Goal: Find specific page/section: Find specific page/section

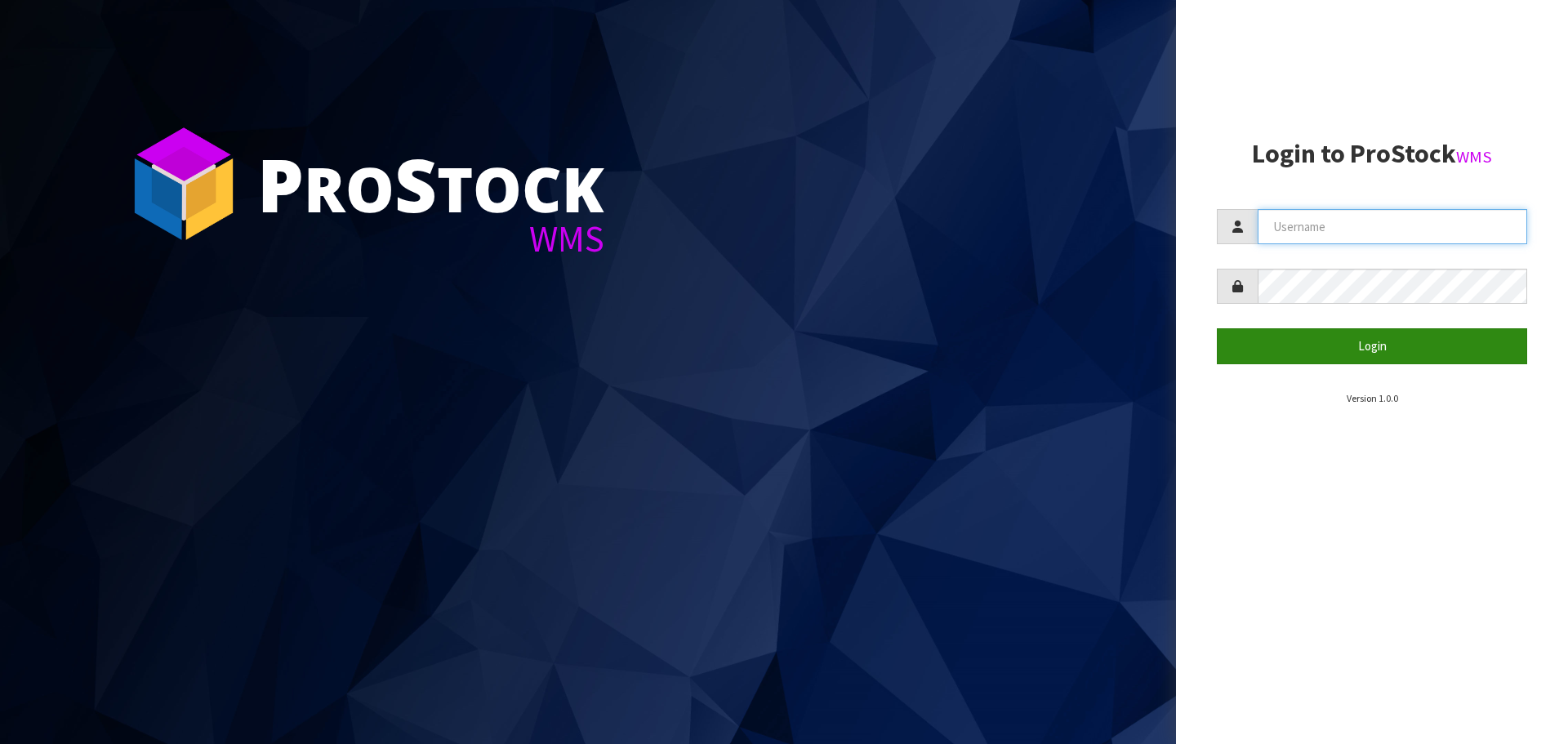
type input "[EMAIL_ADDRESS][DOMAIN_NAME]"
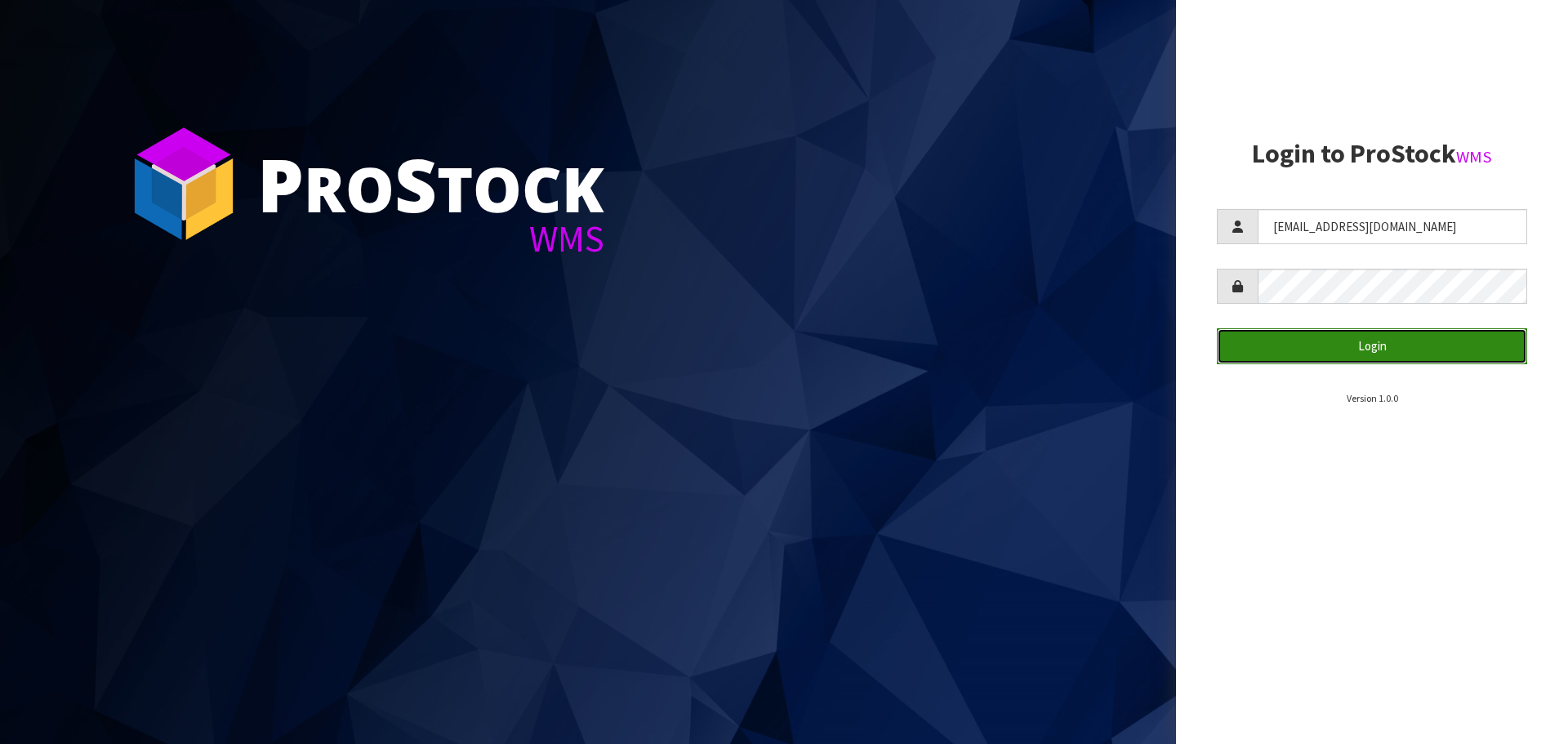
click at [1282, 345] on button "Login" at bounding box center [1371, 346] width 310 height 35
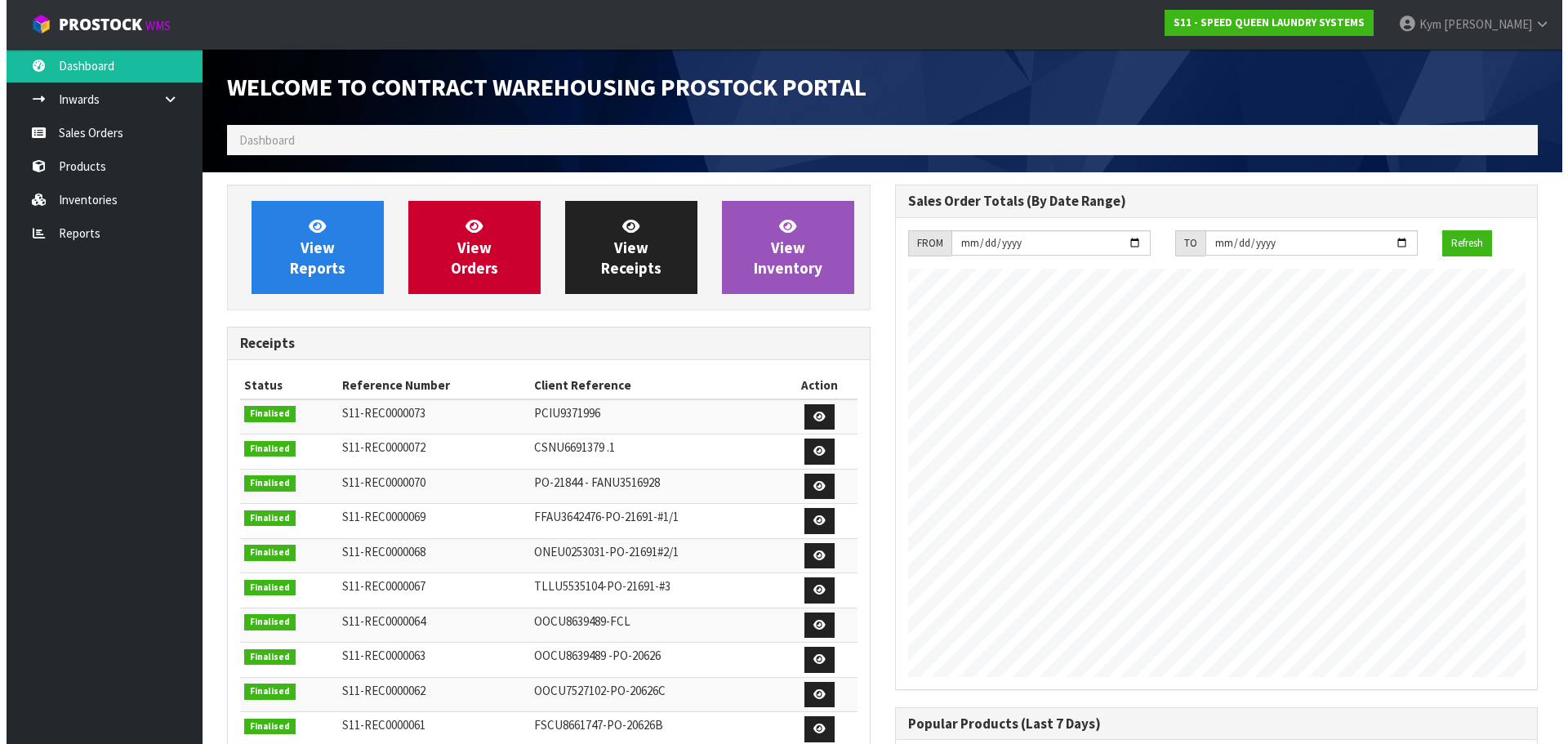
scroll to position [694, 667]
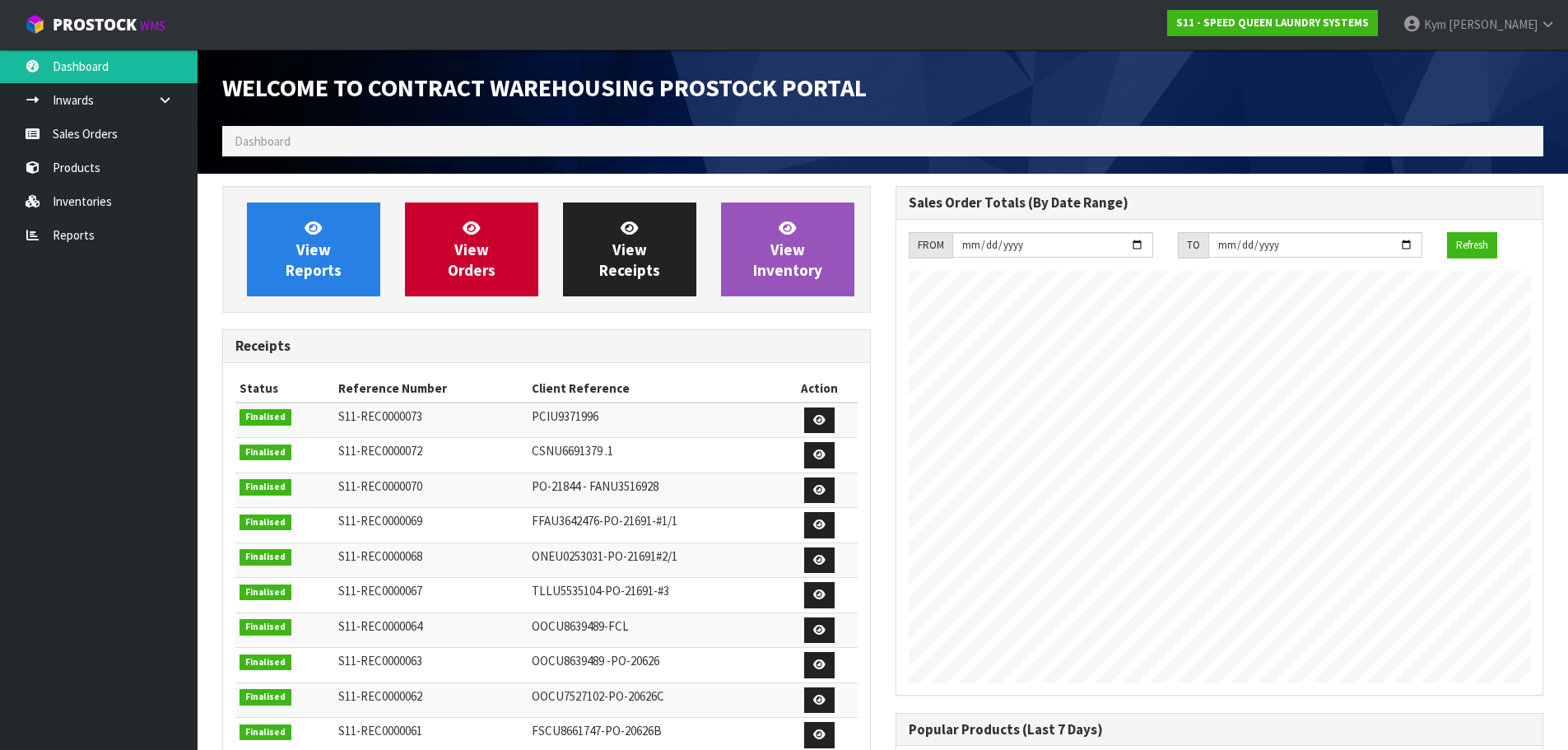
click at [307, 141] on ol "Dashboard" at bounding box center [883, 141] width 1322 height 30
click at [81, 195] on link "Inventories" at bounding box center [99, 201] width 197 height 34
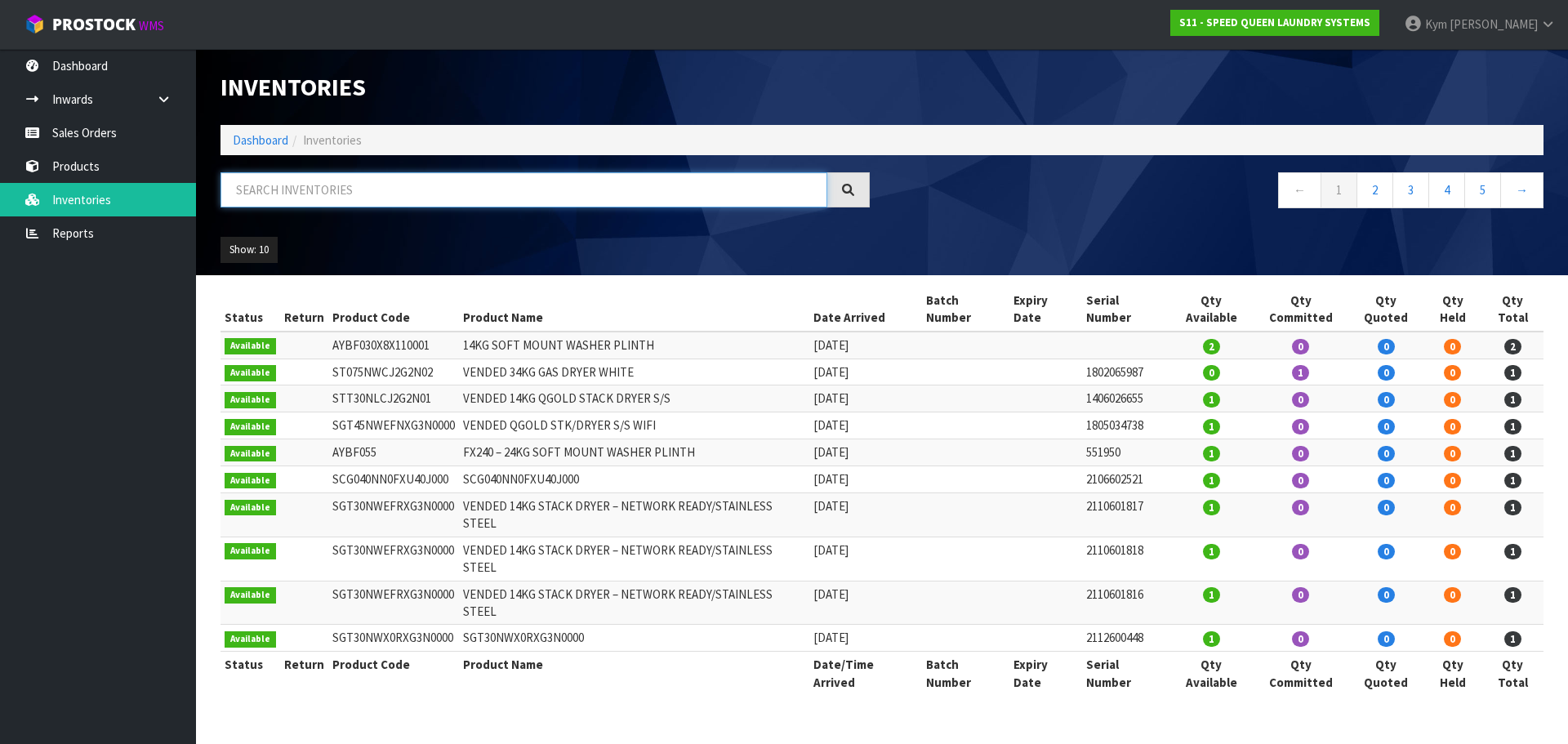
click at [297, 191] on input "text" at bounding box center [523, 190] width 607 height 35
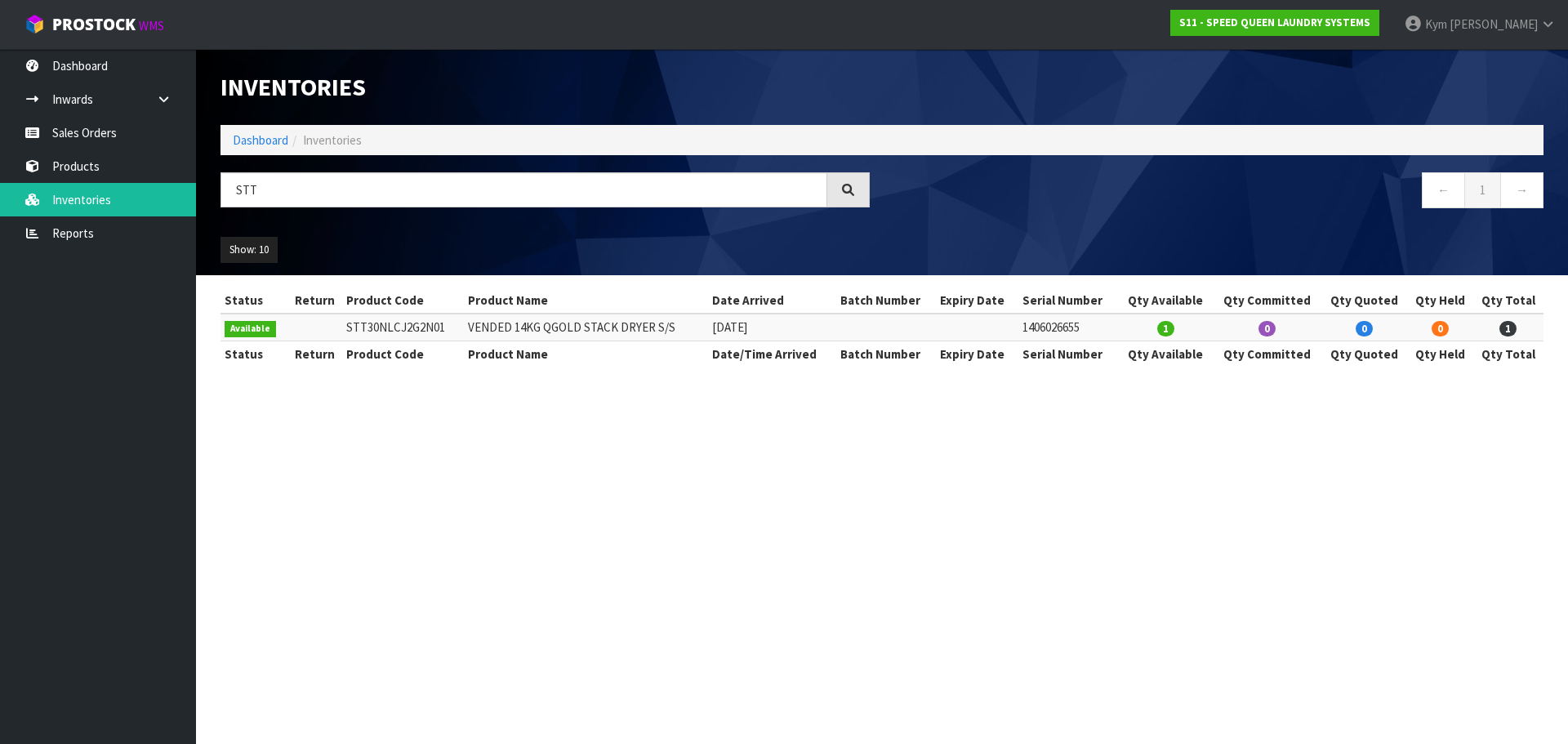
click at [548, 325] on td "VENDED 14KG QGOLD STACK DRYER S/S" at bounding box center [585, 326] width 244 height 27
click at [569, 327] on td "VENDED 14KG QGOLD STACK DRYER S/S" at bounding box center [585, 326] width 244 height 27
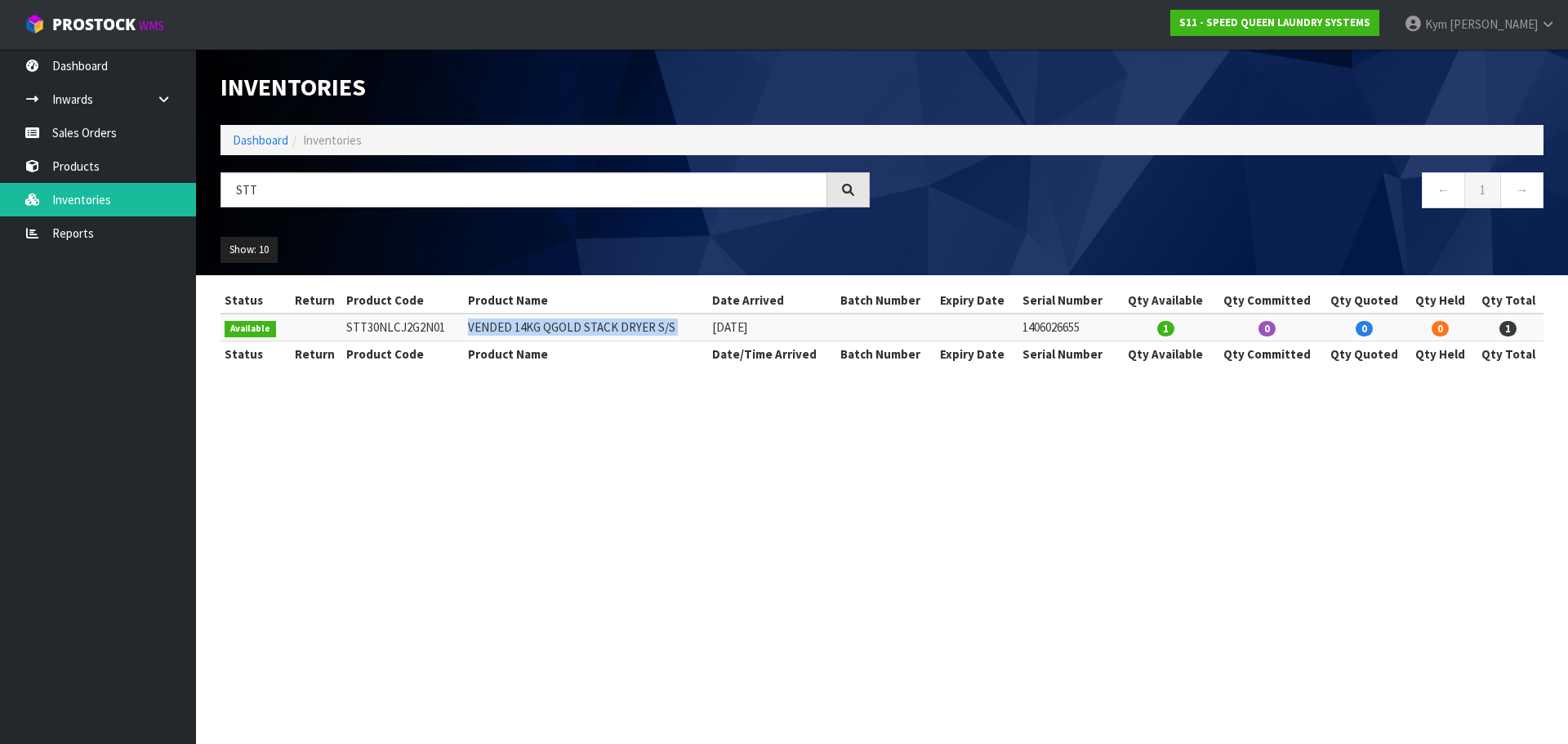
click at [569, 327] on td "VENDED 14KG QGOLD STACK DRYER S/S" at bounding box center [585, 326] width 244 height 27
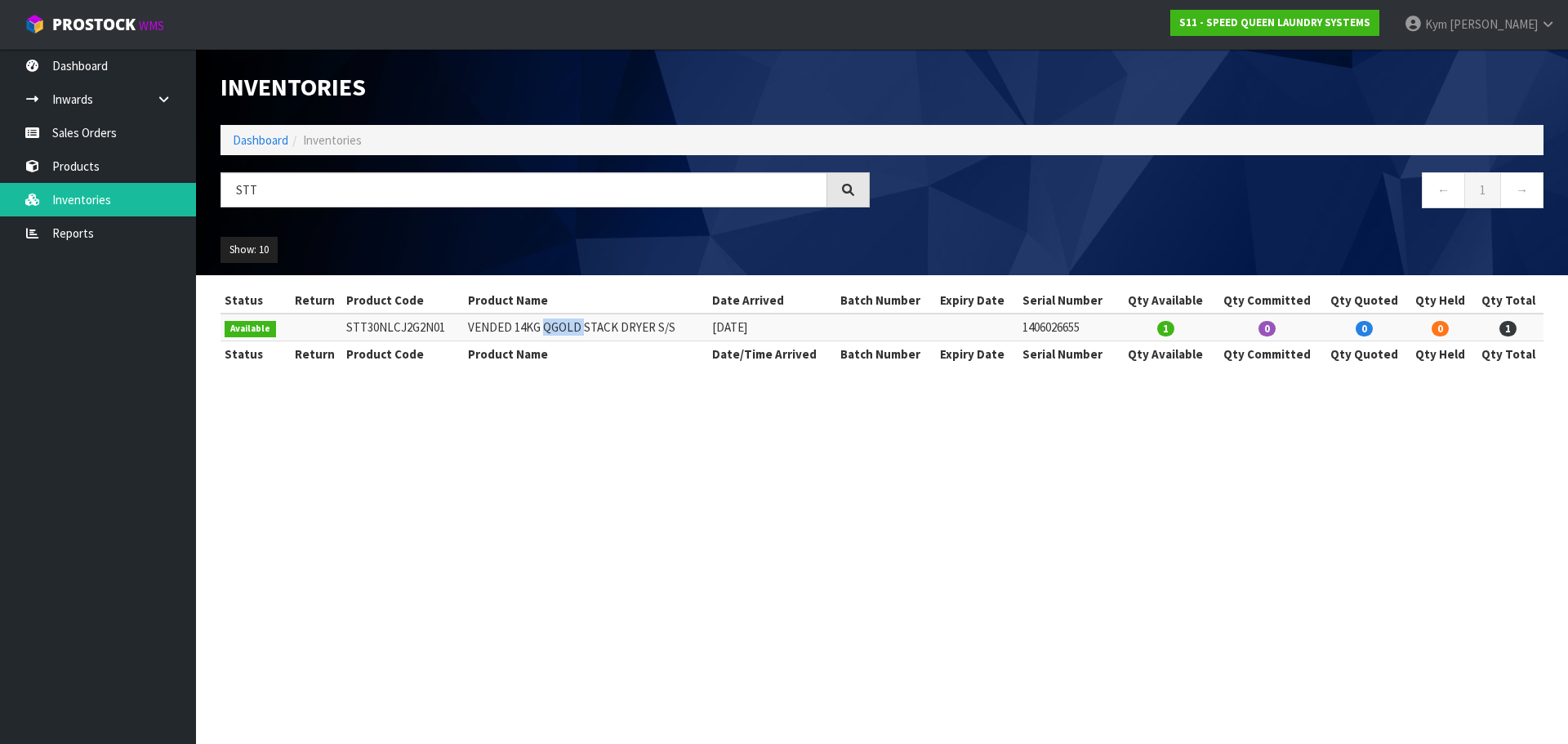
click at [569, 327] on td "VENDED 14KG QGOLD STACK DRYER S/S" at bounding box center [585, 326] width 244 height 27
click at [420, 206] on input "STT" at bounding box center [523, 190] width 607 height 35
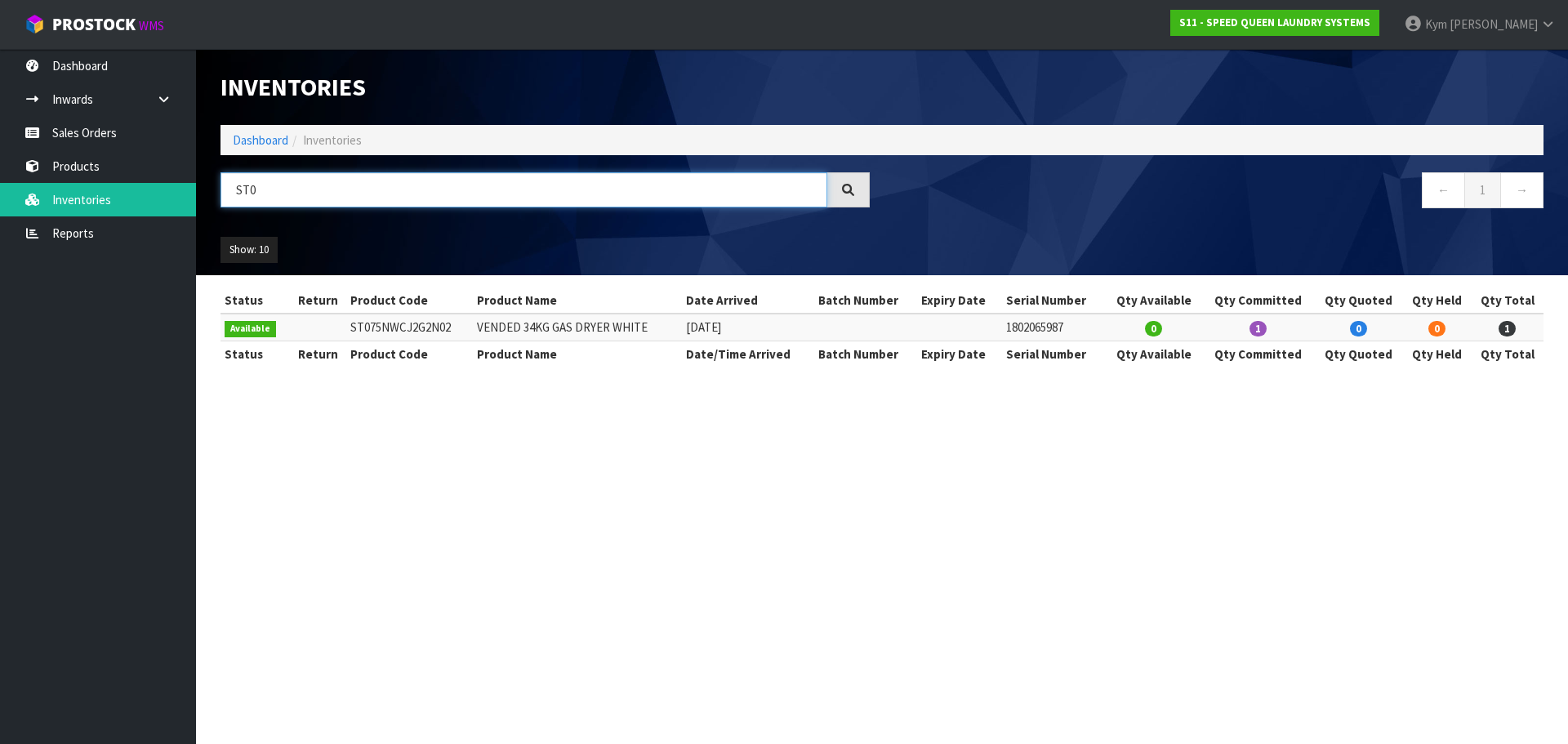
type input "ST0"
click at [1030, 325] on td "1802065987" at bounding box center [1053, 326] width 103 height 27
drag, startPoint x: 35, startPoint y: 410, endPoint x: 1042, endPoint y: 325, distance: 1010.6
click at [539, 327] on td "VENDED 34KG GAS DRYER WHITE" at bounding box center [577, 326] width 209 height 27
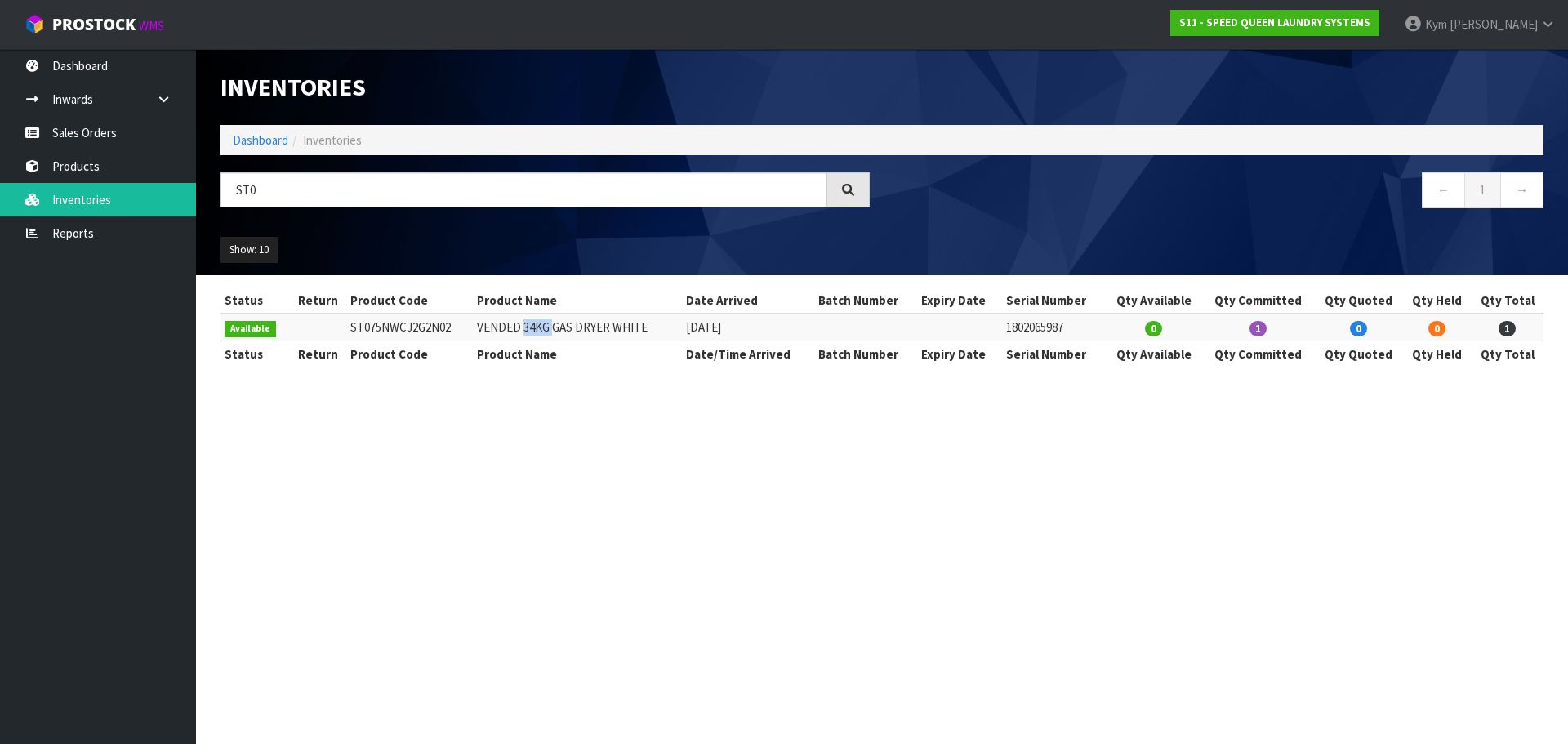
click at [539, 327] on td "VENDED 34KG GAS DRYER WHITE" at bounding box center [577, 326] width 209 height 27
click at [562, 333] on td "VENDED 34KG GAS DRYER WHITE" at bounding box center [577, 326] width 209 height 27
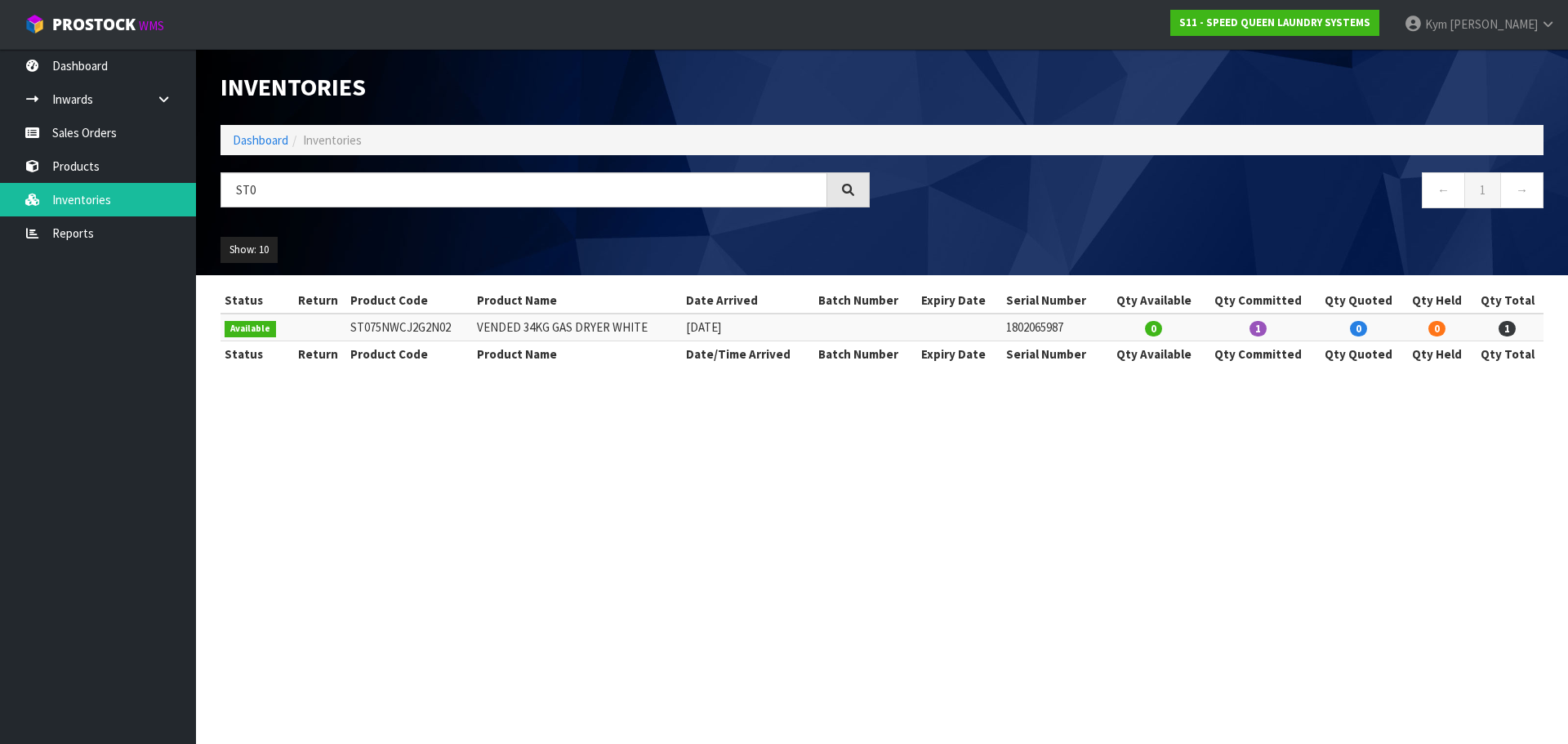
click at [1024, 325] on td "1802065987" at bounding box center [1053, 326] width 103 height 27
click at [420, 324] on td "ST075NWCJ2G2N02" at bounding box center [409, 326] width 128 height 27
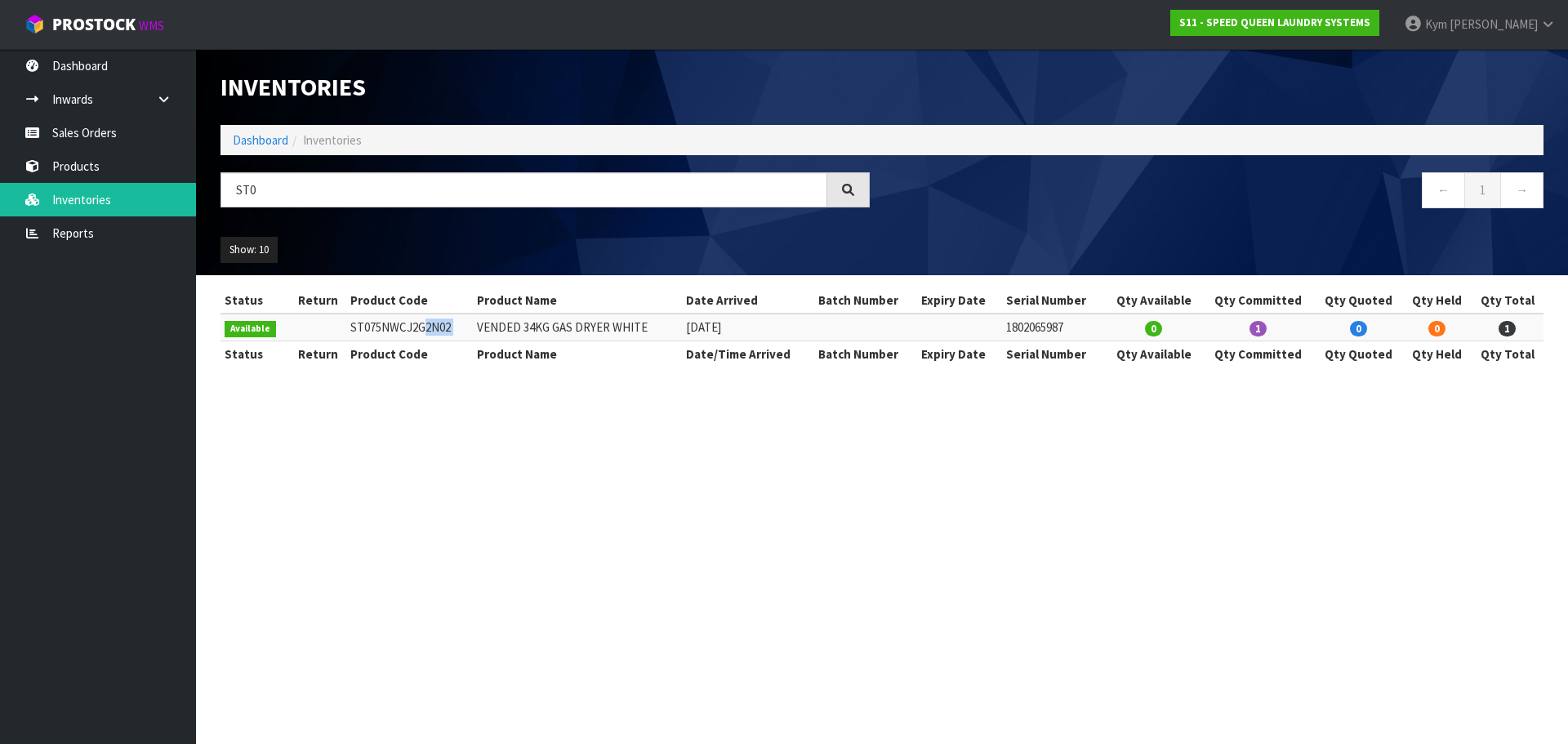
click at [420, 324] on td "ST075NWCJ2G2N02" at bounding box center [409, 326] width 128 height 27
click at [538, 330] on td "VENDED 34KG GAS DRYER WHITE" at bounding box center [577, 326] width 209 height 27
click at [563, 329] on td "VENDED 34KG GAS DRYER WHITE" at bounding box center [577, 326] width 209 height 27
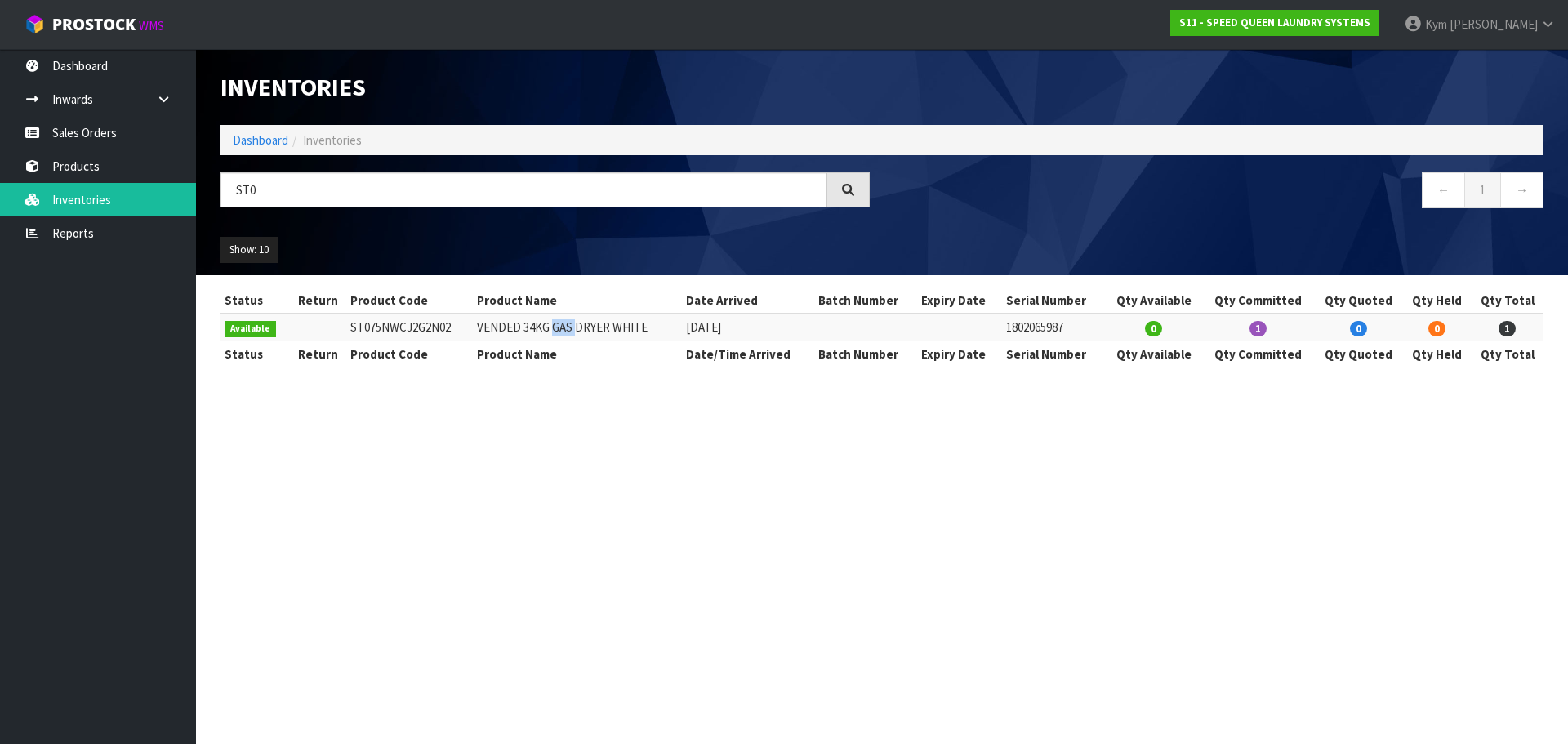
click at [563, 328] on td "VENDED 34KG GAS DRYER WHITE" at bounding box center [577, 326] width 209 height 27
click at [540, 332] on td "VENDED 34KG GAS DRYER WHITE" at bounding box center [577, 326] width 209 height 27
click at [622, 326] on td "VENDED 34KG GAS DRYER WHITE" at bounding box center [577, 326] width 209 height 27
